Goal: Use online tool/utility: Utilize a website feature to perform a specific function

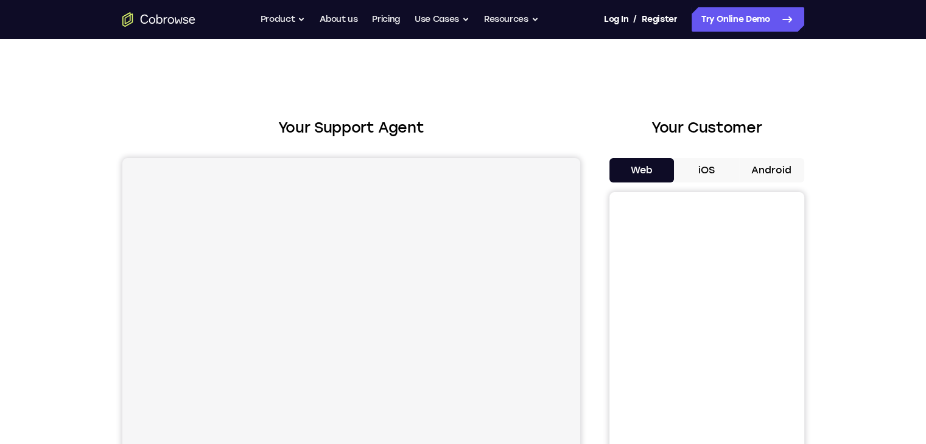
click at [772, 170] on button "Android" at bounding box center [771, 170] width 65 height 24
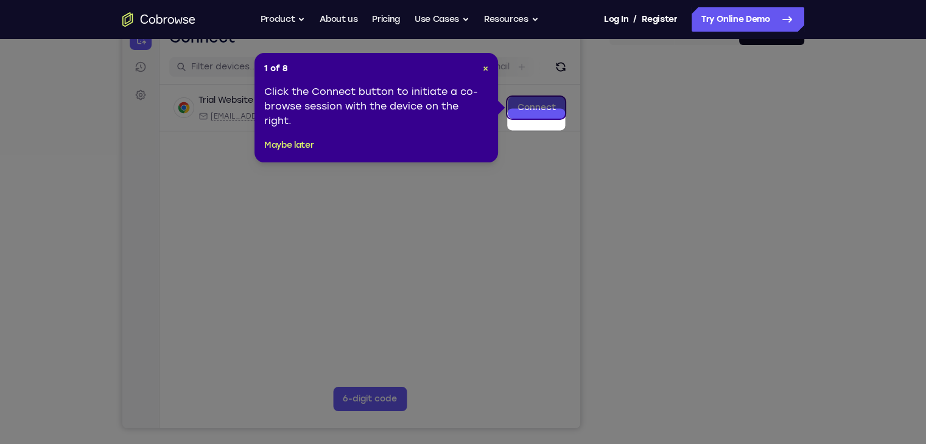
scroll to position [123, 0]
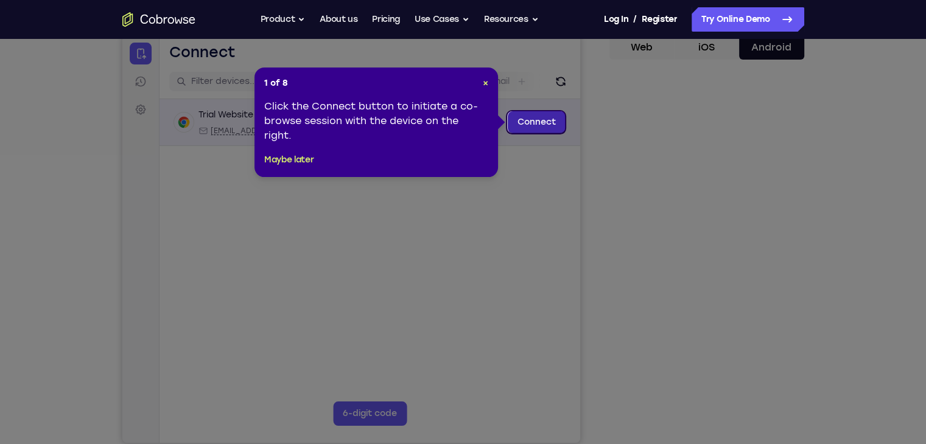
click at [539, 126] on link "Connect" at bounding box center [536, 122] width 58 height 22
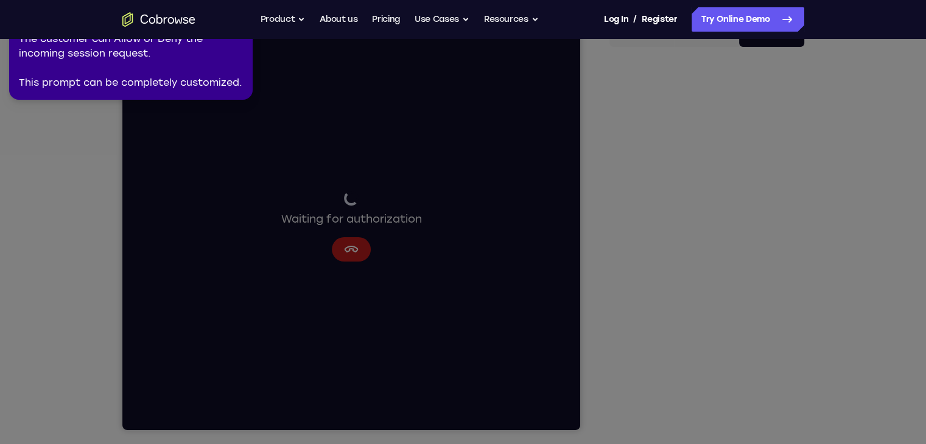
scroll to position [136, 0]
click at [728, 303] on icon at bounding box center [465, 219] width 940 height 449
click at [128, 46] on div "The customer can Allow or Deny the incoming session request. This prompt can be…" at bounding box center [131, 61] width 224 height 58
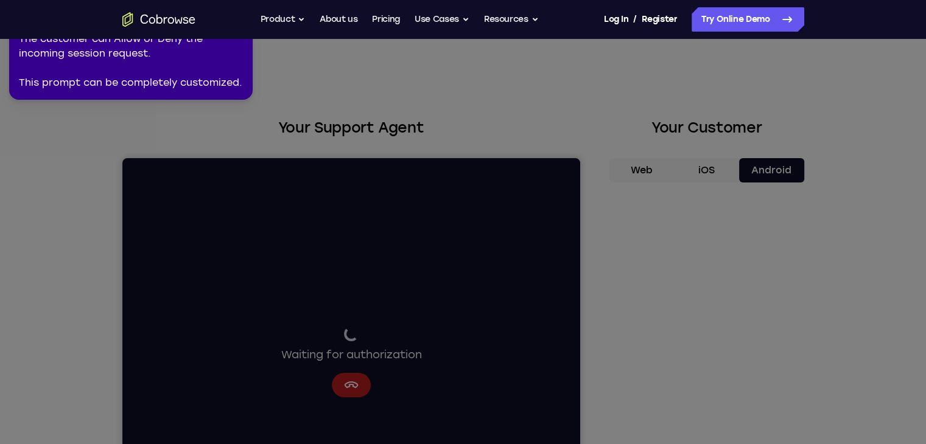
scroll to position [91, 0]
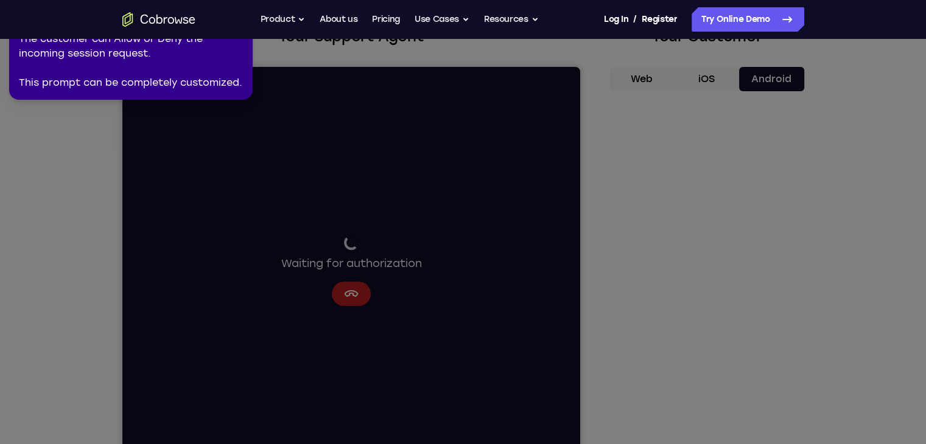
click at [346, 295] on icon at bounding box center [465, 219] width 940 height 449
click at [759, 24] on link "Try Online Demo" at bounding box center [747, 19] width 113 height 24
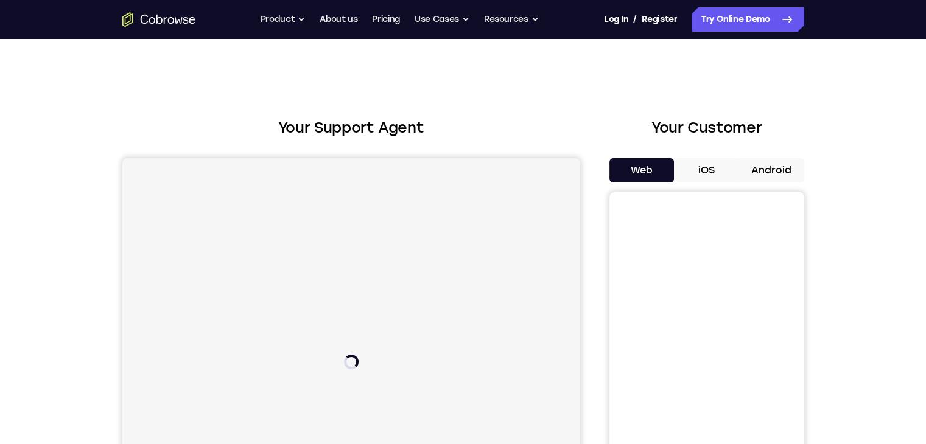
click at [772, 167] on button "Android" at bounding box center [771, 170] width 65 height 24
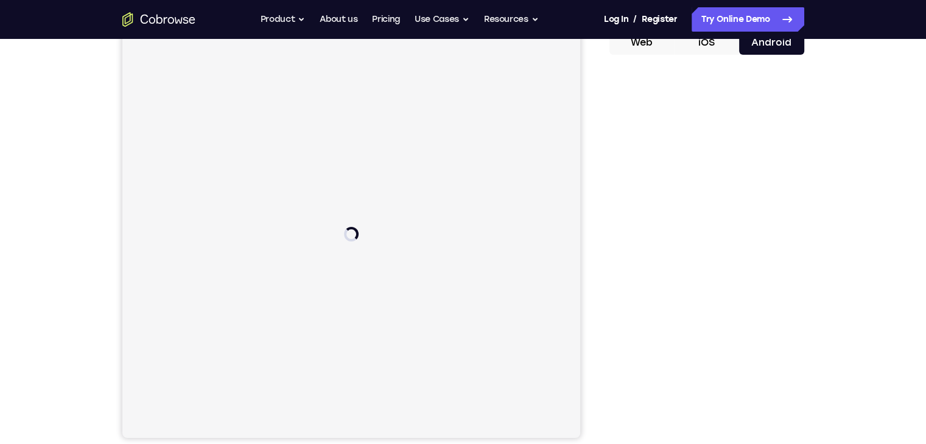
scroll to position [134, 0]
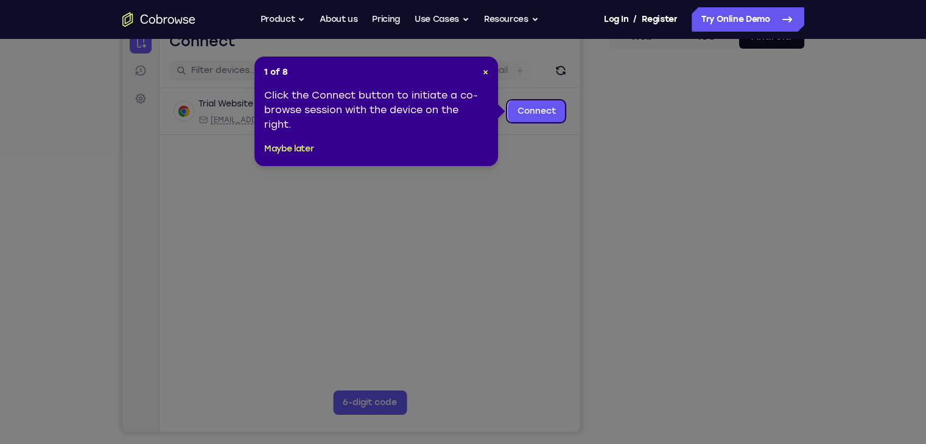
click at [708, 210] on icon at bounding box center [467, 222] width 935 height 444
click at [284, 148] on button "Maybe later" at bounding box center [288, 149] width 49 height 15
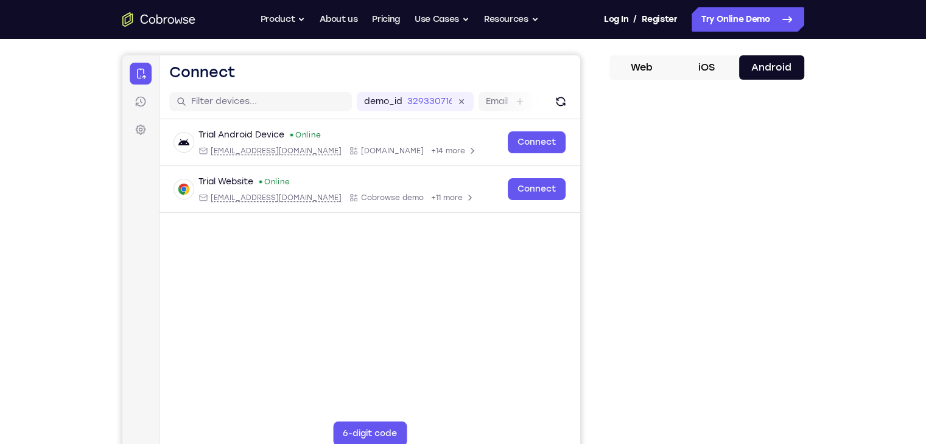
scroll to position [100, 0]
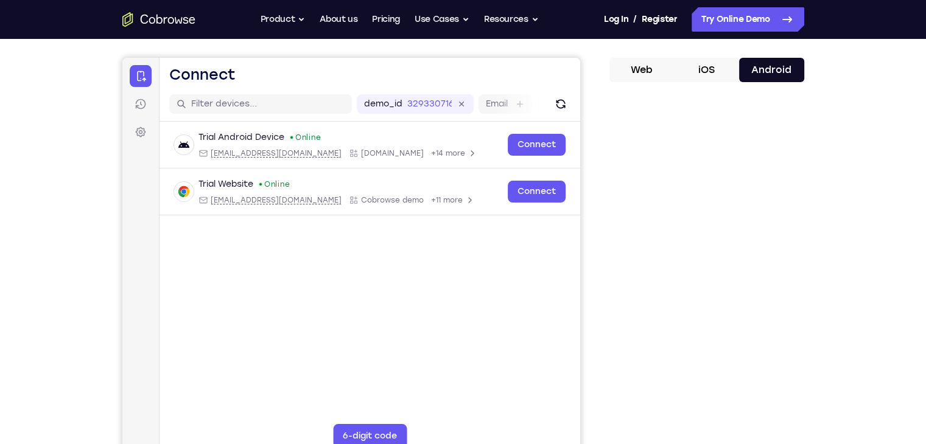
click at [710, 69] on button "iOS" at bounding box center [706, 70] width 65 height 24
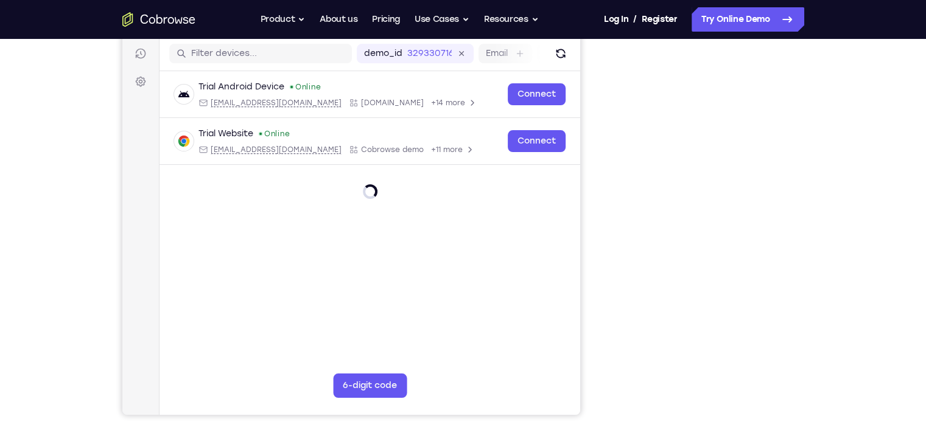
scroll to position [152, 0]
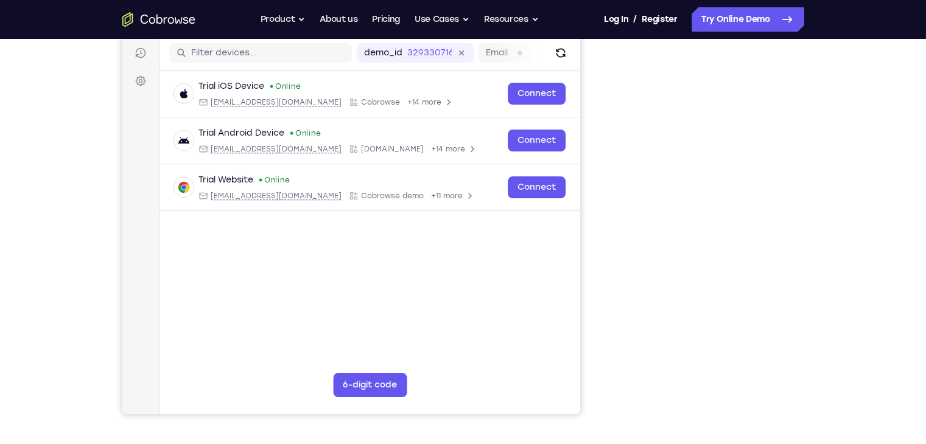
click at [825, 226] on div "Your Support Agent Your Customer Web iOS Android Next Steps We’d be happy to gi…" at bounding box center [463, 288] width 779 height 803
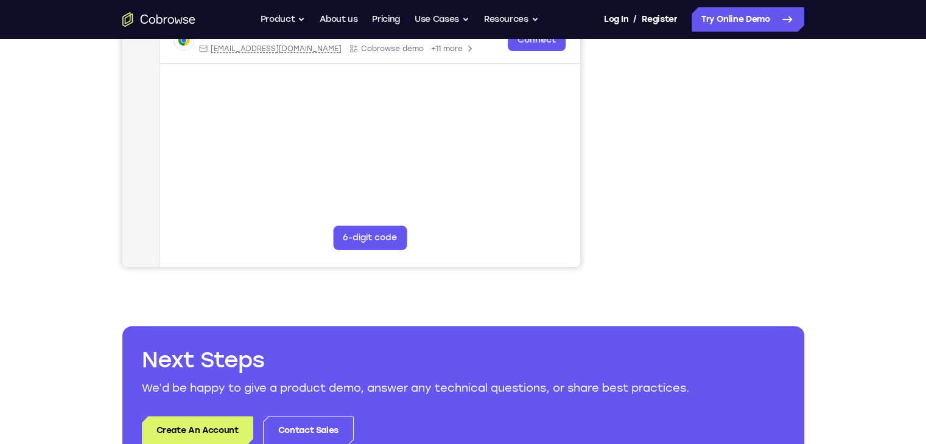
scroll to position [0, 0]
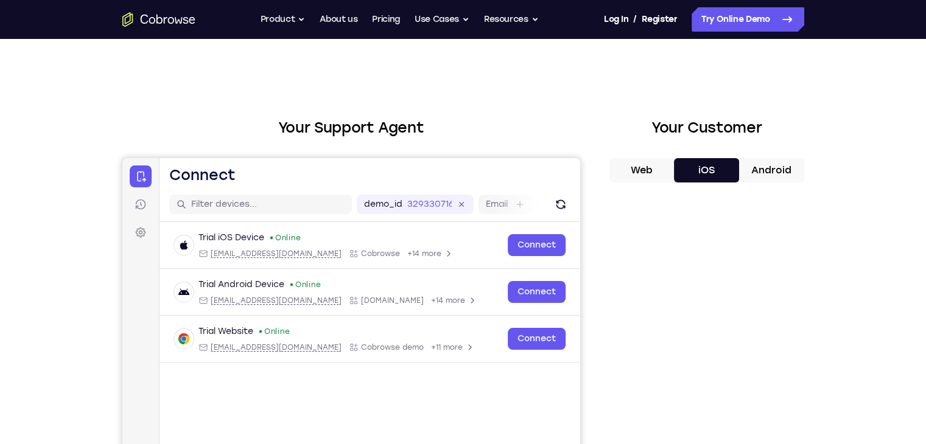
click at [636, 166] on button "Web" at bounding box center [641, 170] width 65 height 24
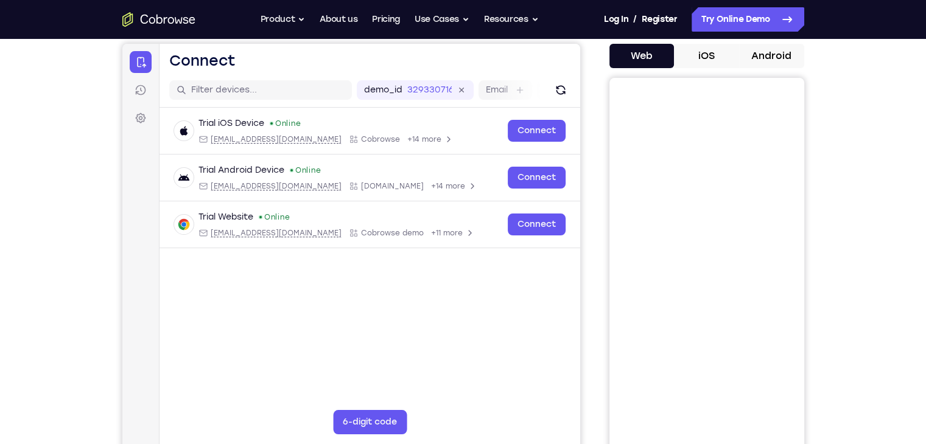
scroll to position [24, 0]
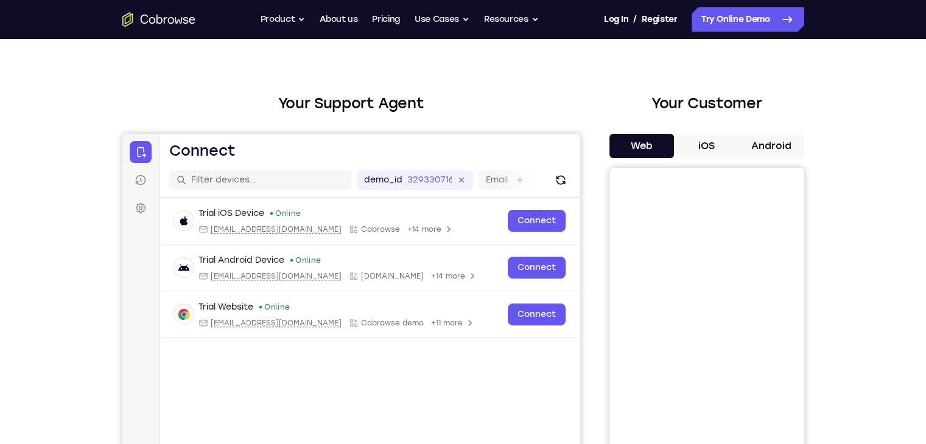
click at [770, 140] on button "Android" at bounding box center [771, 146] width 65 height 24
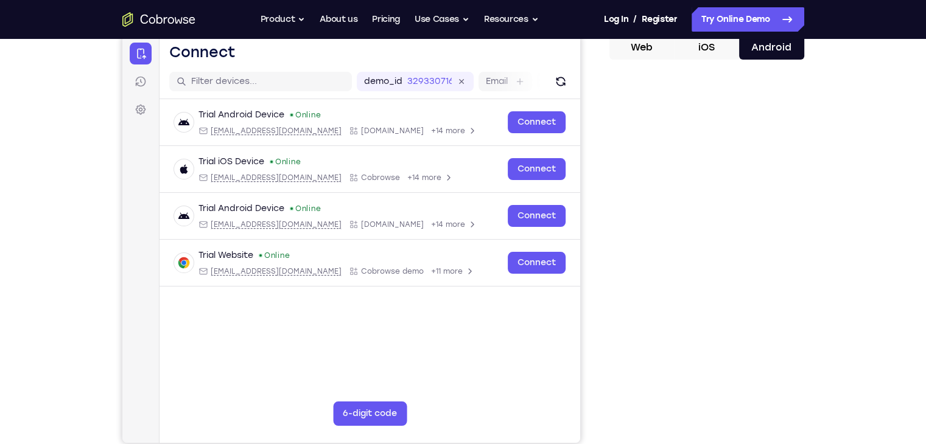
scroll to position [114, 0]
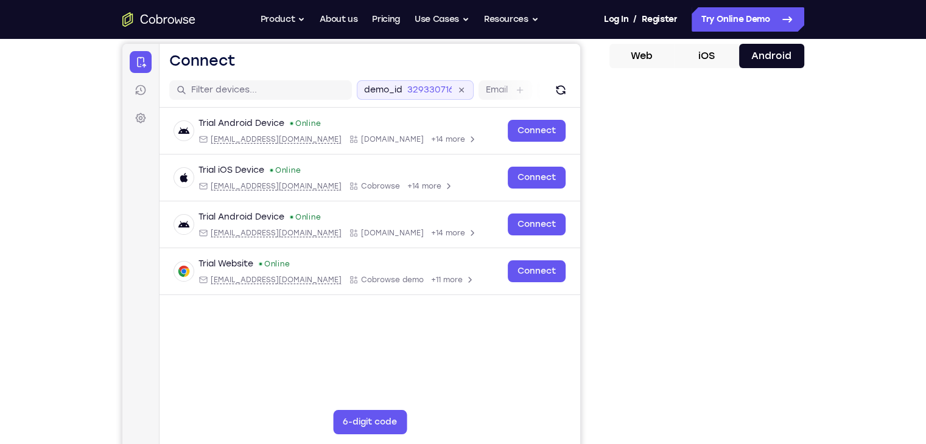
click at [464, 89] on icon at bounding box center [461, 90] width 14 height 14
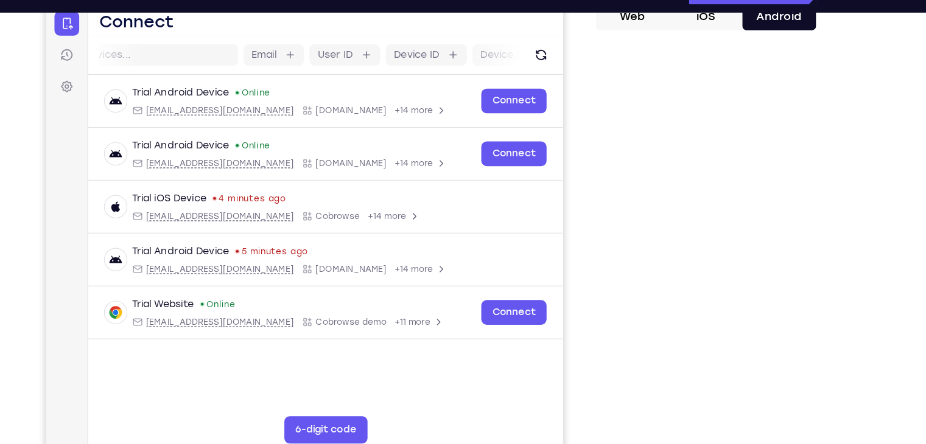
scroll to position [128, 0]
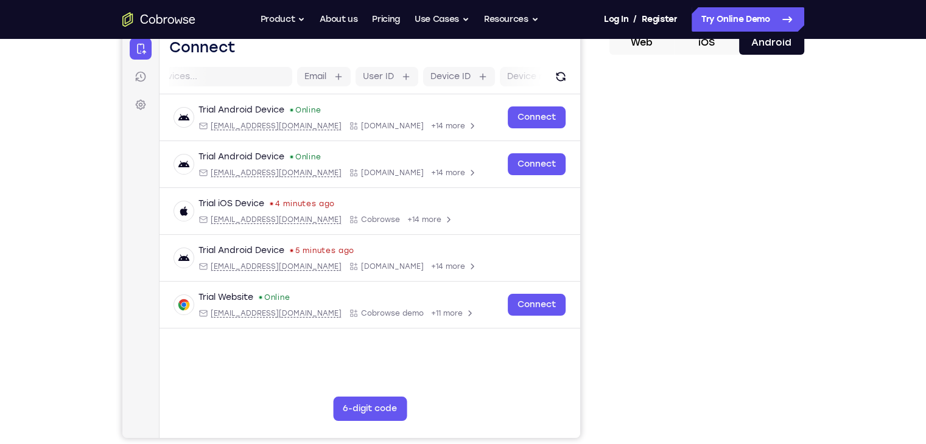
click at [830, 251] on div "Your Support Agent Your Customer Web iOS Android Next Steps We’d be happy to gi…" at bounding box center [463, 312] width 779 height 803
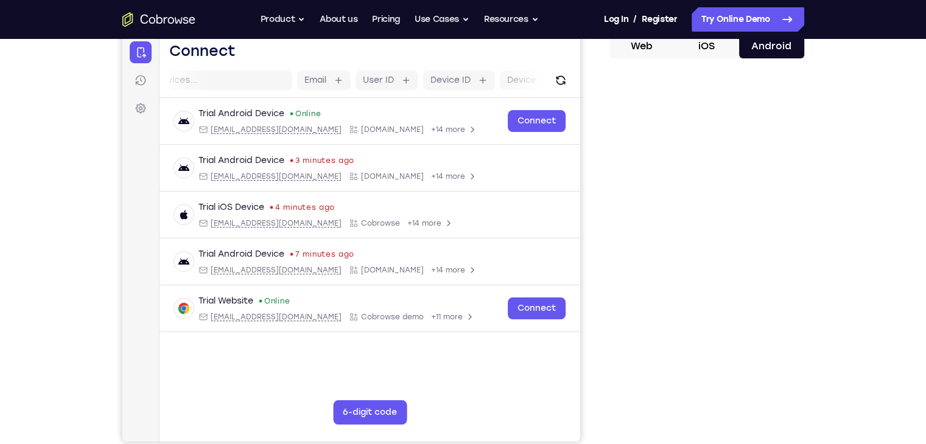
scroll to position [124, 0]
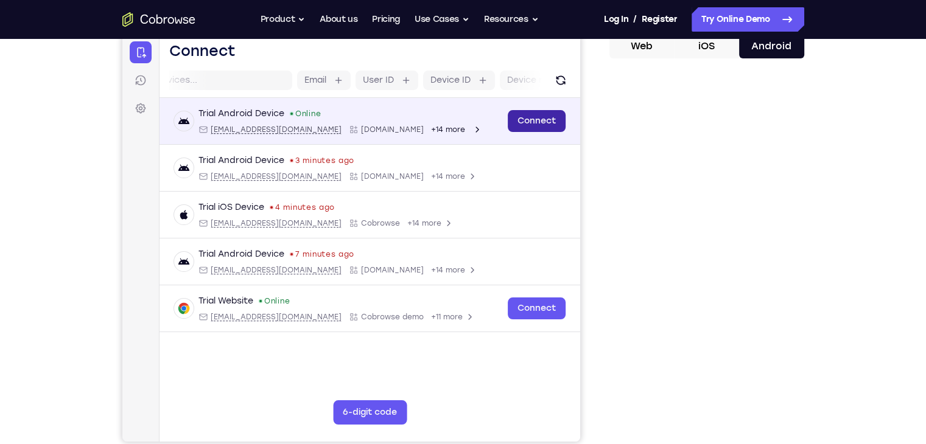
click at [543, 123] on link "Connect" at bounding box center [536, 121] width 58 height 22
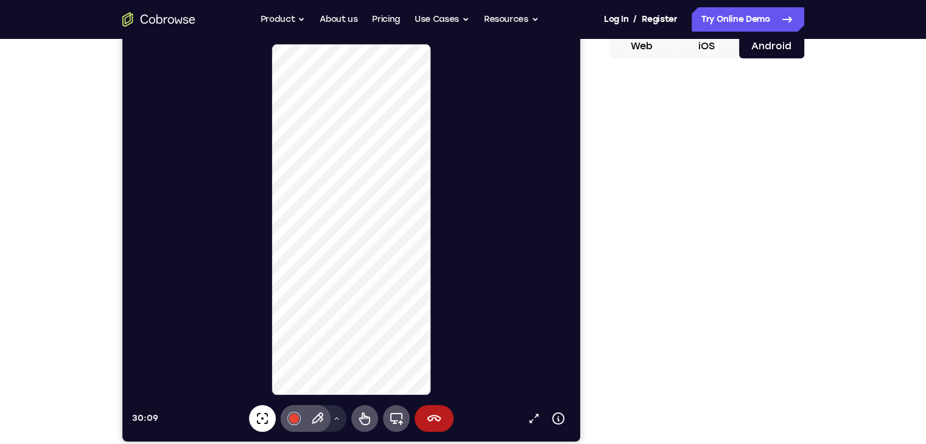
click at [262, 419] on icon at bounding box center [261, 418] width 11 height 11
click at [468, 224] on div at bounding box center [355, 220] width 448 height 352
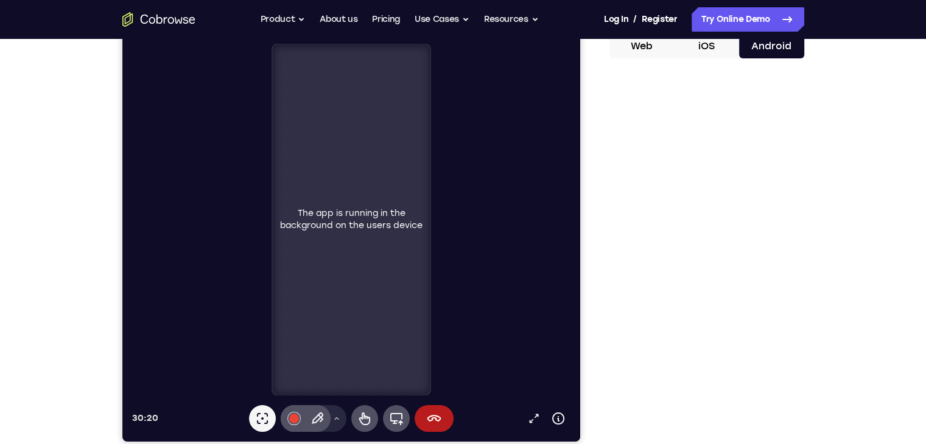
click at [359, 232] on div "The app is running in the background on the users device" at bounding box center [350, 219] width 158 height 350
click at [392, 422] on icon at bounding box center [395, 418] width 15 height 15
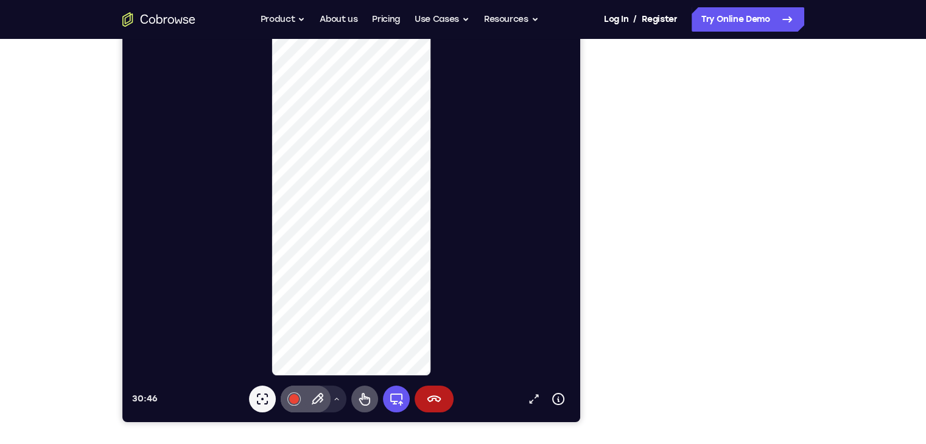
scroll to position [143, 0]
click at [318, 403] on icon at bounding box center [316, 399] width 15 height 15
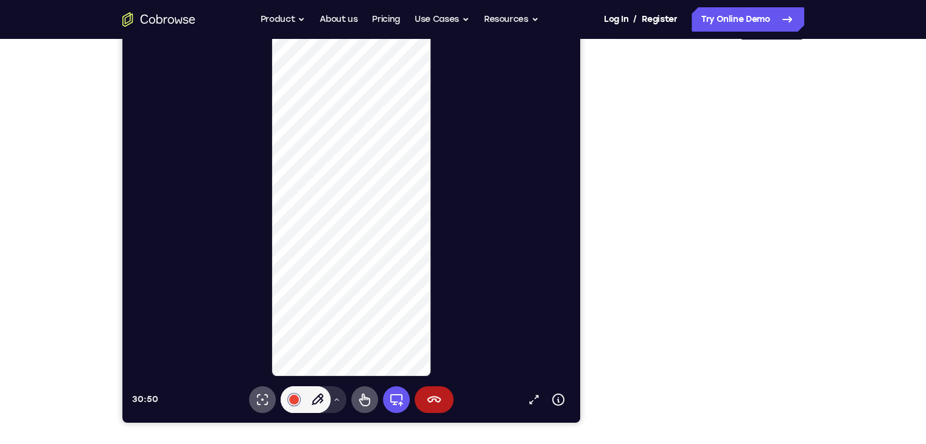
click at [336, 403] on button "Drawing tools menu" at bounding box center [335, 399] width 19 height 27
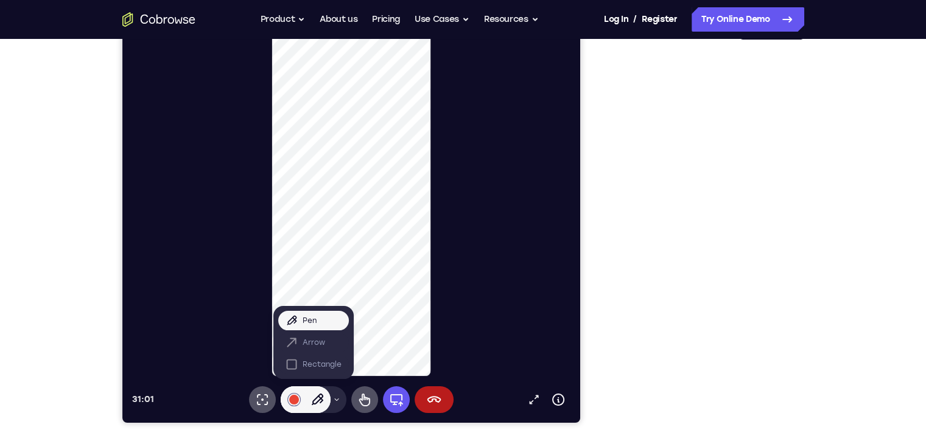
drag, startPoint x: 256, startPoint y: 403, endPoint x: 528, endPoint y: 274, distance: 301.3
click at [528, 274] on div at bounding box center [355, 201] width 448 height 352
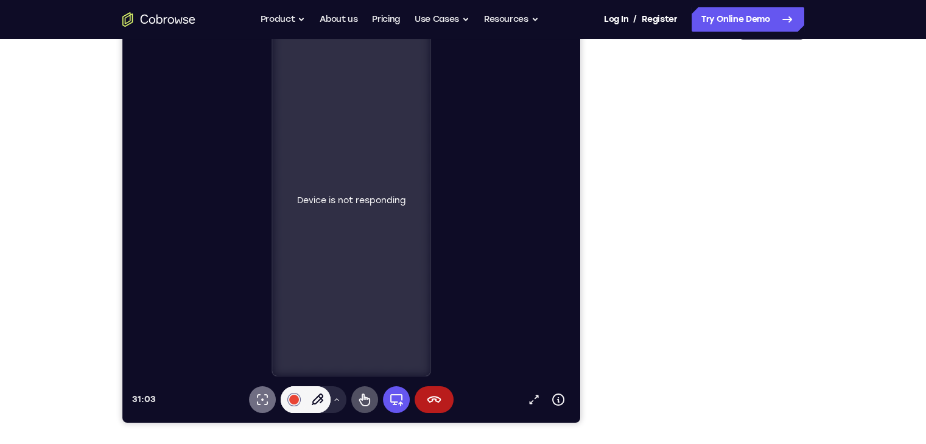
click at [264, 403] on icon at bounding box center [261, 399] width 15 height 15
click at [370, 206] on div "Device is not responding" at bounding box center [350, 201] width 158 height 350
click at [428, 400] on icon at bounding box center [433, 399] width 15 height 15
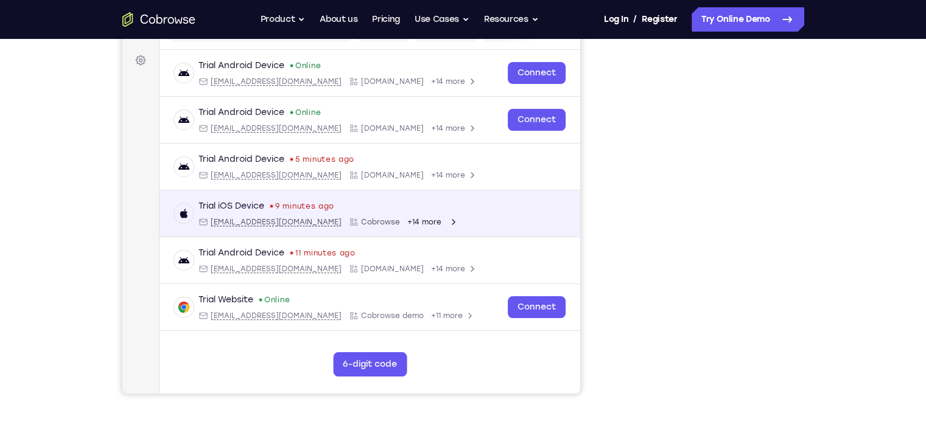
scroll to position [172, 0]
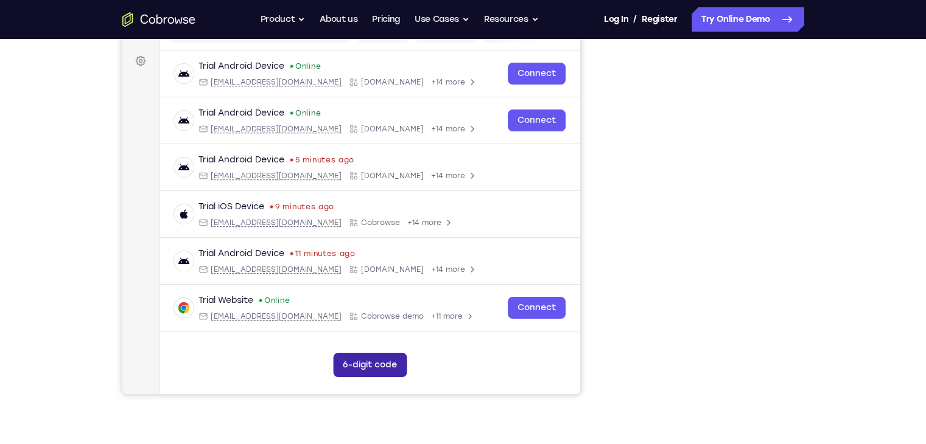
click at [377, 367] on button "6-digit code" at bounding box center [369, 365] width 74 height 24
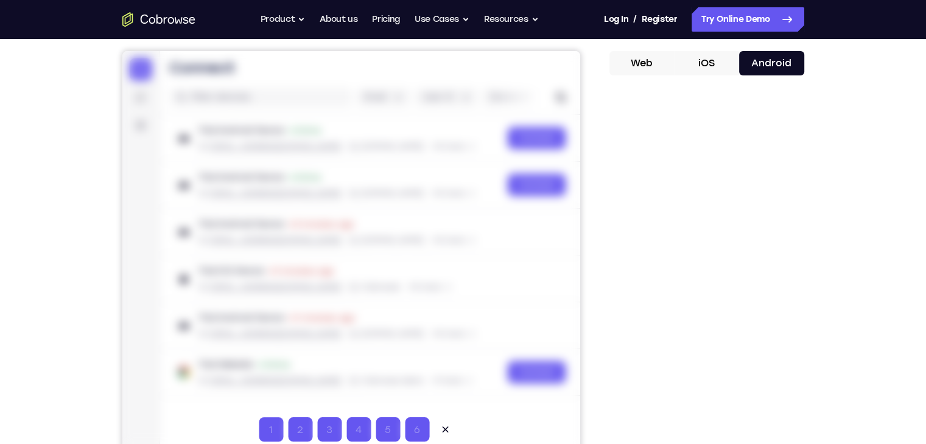
scroll to position [105, 0]
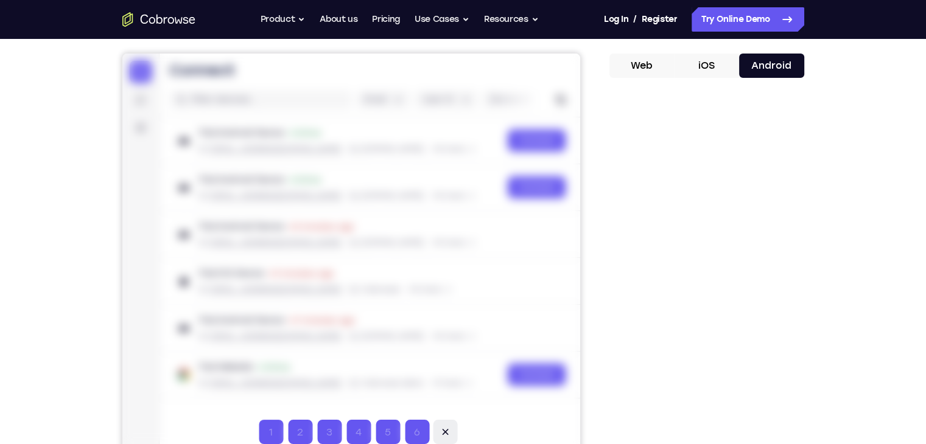
click at [448, 433] on icon at bounding box center [444, 432] width 12 height 12
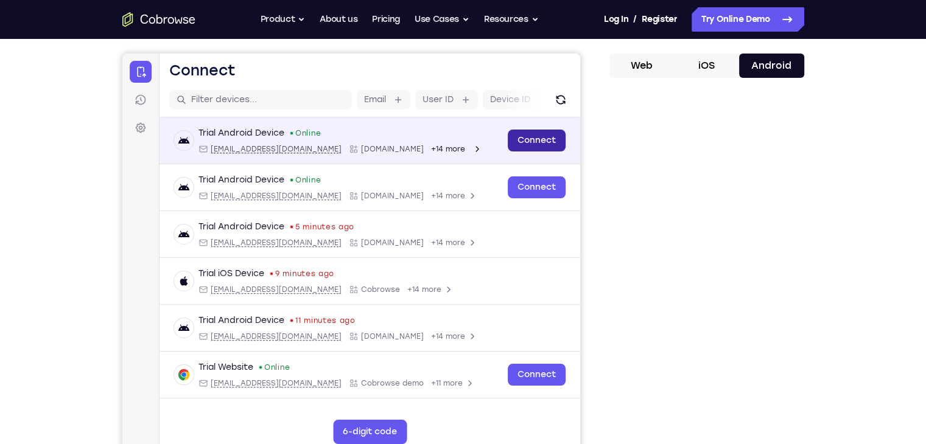
click at [535, 144] on link "Connect" at bounding box center [536, 141] width 58 height 22
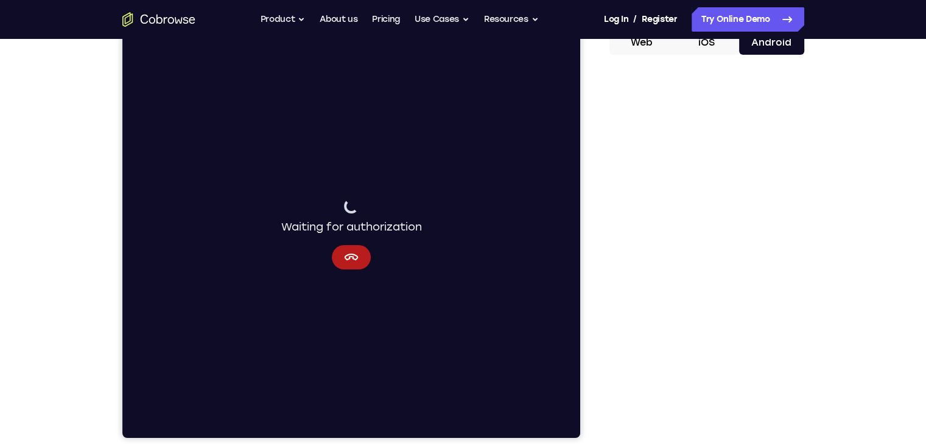
scroll to position [127, 0]
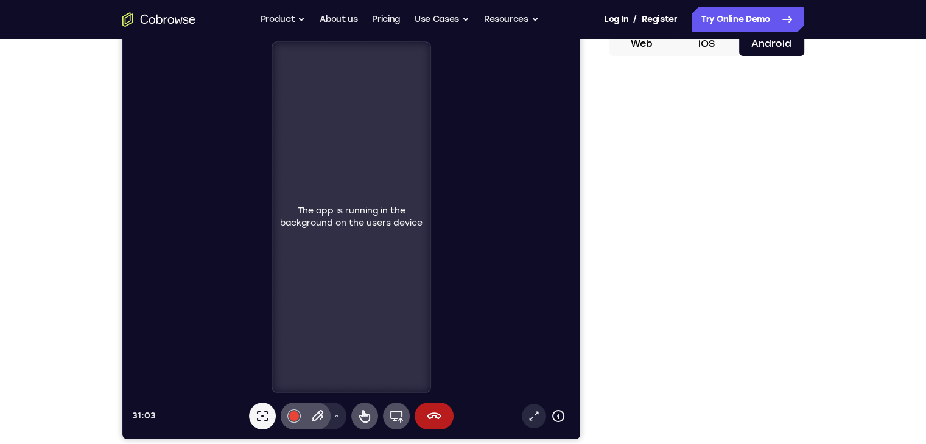
click at [531, 411] on icon at bounding box center [533, 416] width 12 height 12
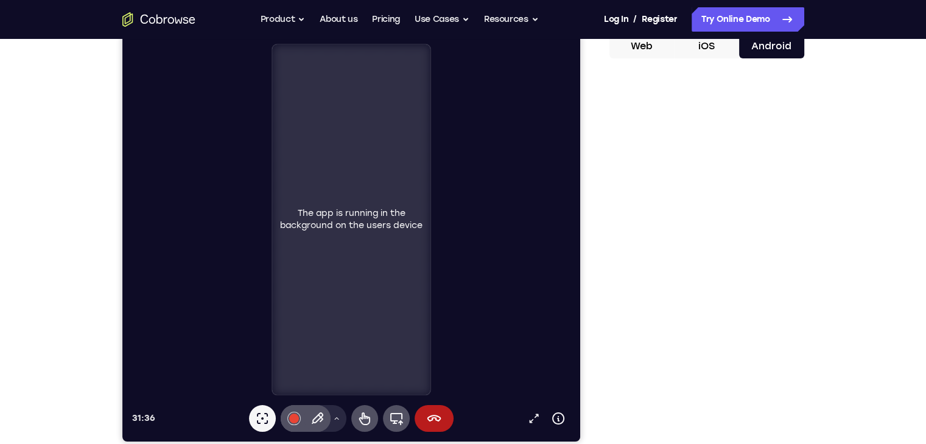
scroll to position [124, 0]
click at [396, 424] on icon at bounding box center [395, 419] width 13 height 12
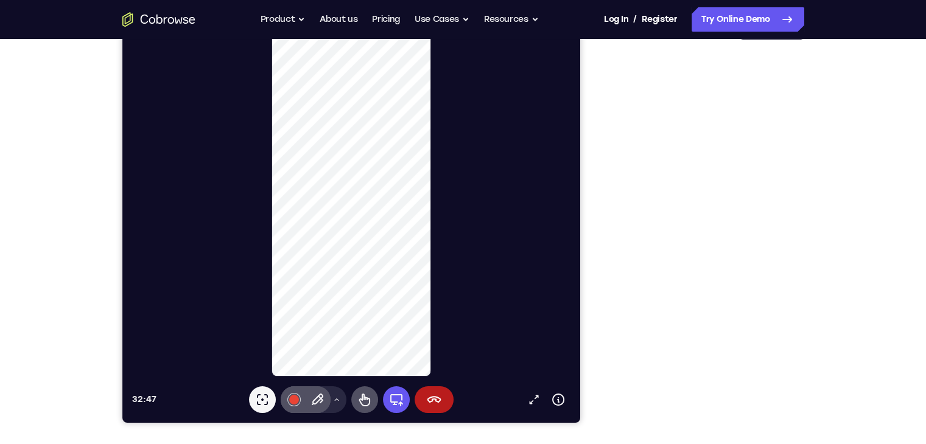
scroll to position [144, 0]
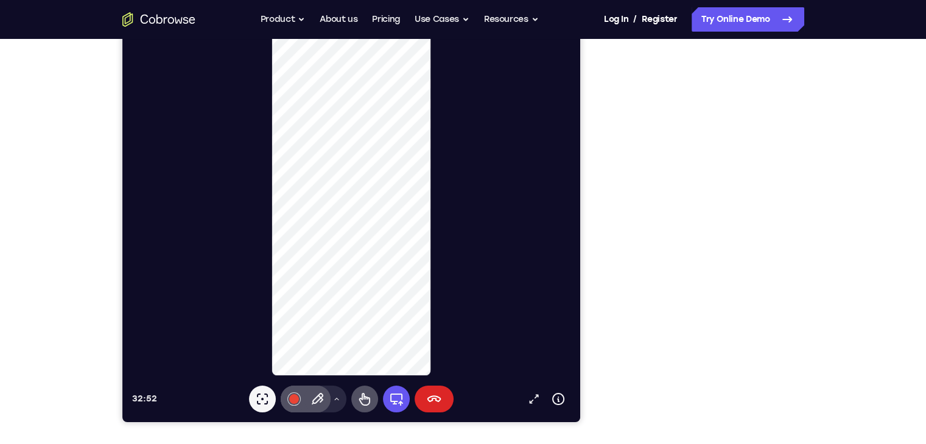
click at [442, 397] on button "End session" at bounding box center [433, 399] width 39 height 27
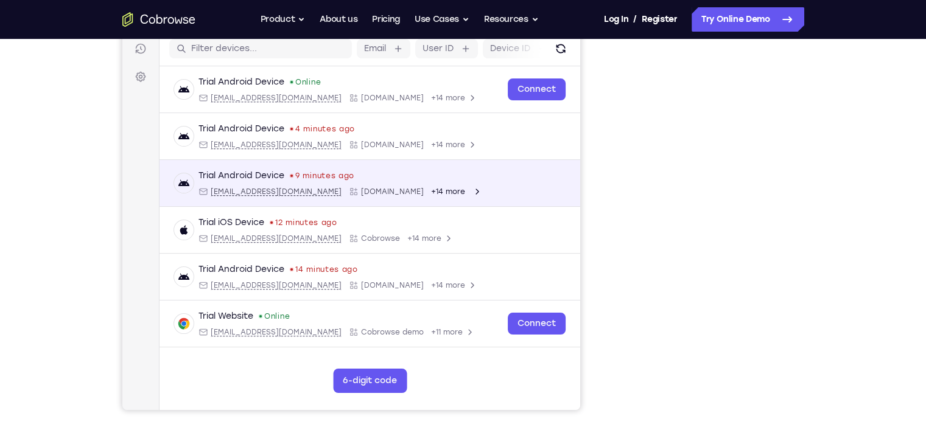
scroll to position [158, 0]
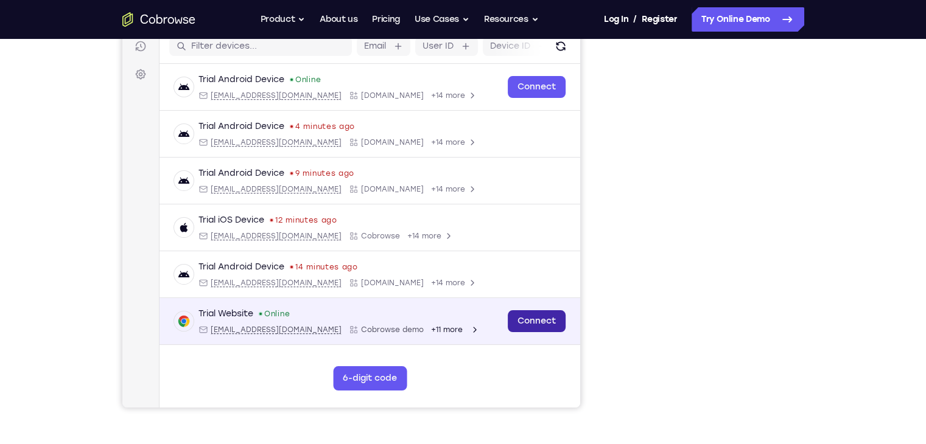
click at [546, 323] on link "Connect" at bounding box center [536, 321] width 58 height 22
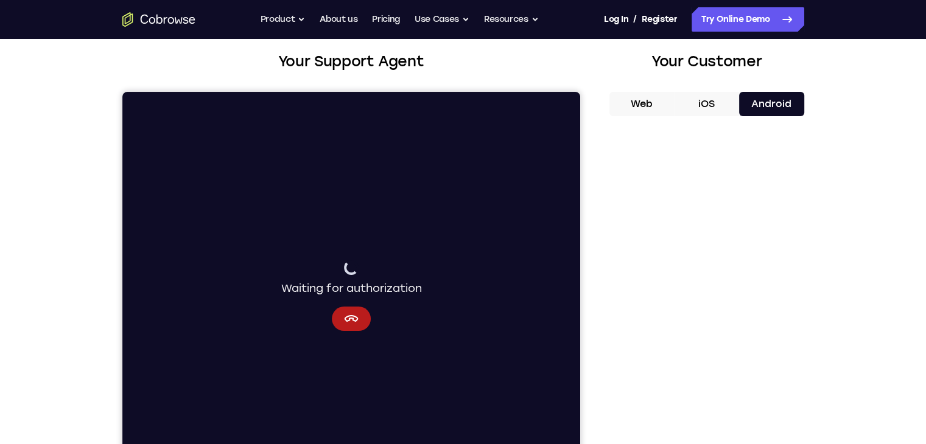
scroll to position [0, 0]
